Goal: Check status: Check status

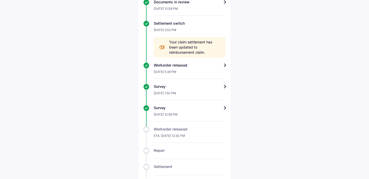
scroll to position [227, 0]
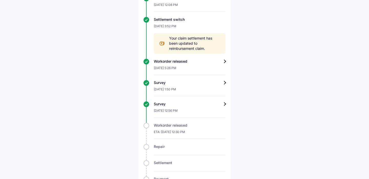
click at [224, 101] on div "Survey" at bounding box center [190, 103] width 72 height 5
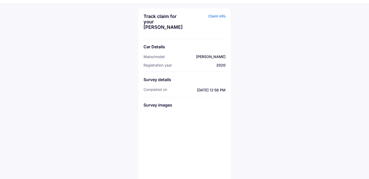
scroll to position [30, 0]
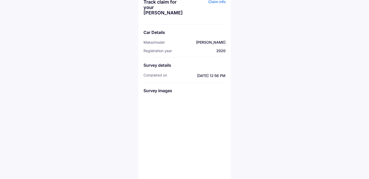
click at [156, 108] on img at bounding box center [157, 111] width 26 height 26
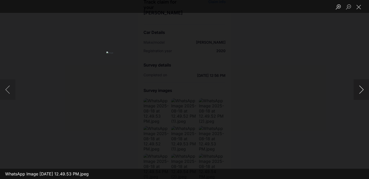
click at [363, 88] on button "Next image" at bounding box center [361, 89] width 15 height 21
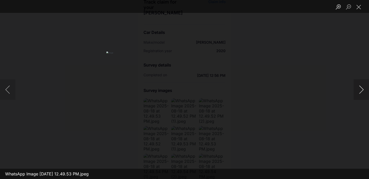
click at [363, 88] on button "Next image" at bounding box center [361, 89] width 15 height 21
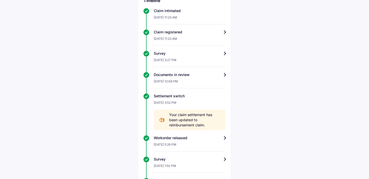
scroll to position [257, 0]
